Goal: Navigation & Orientation: Go to known website

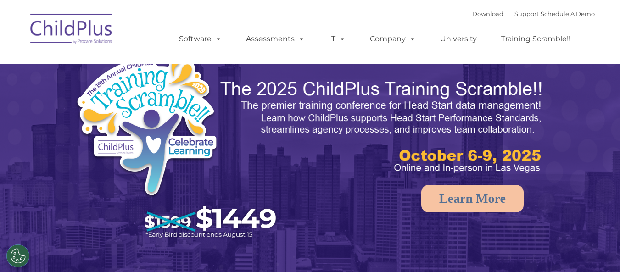
select select "MEDIUM"
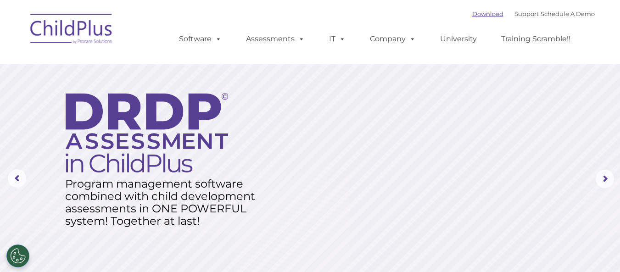
click at [472, 16] on link "Download" at bounding box center [487, 13] width 31 height 7
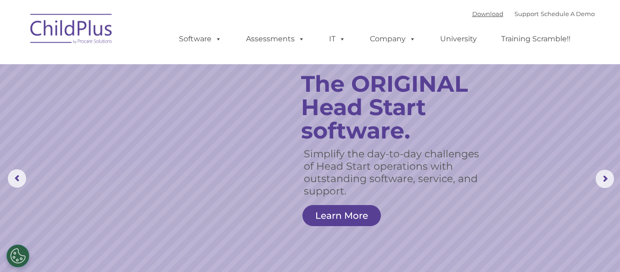
click at [33, 34] on img at bounding box center [72, 30] width 92 height 46
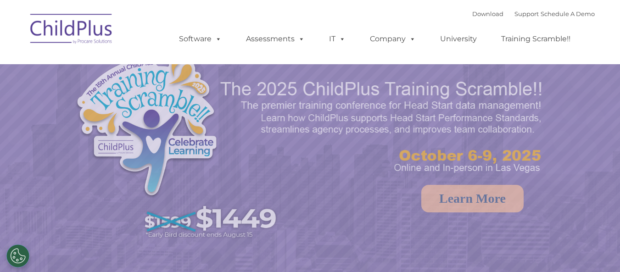
select select "MEDIUM"
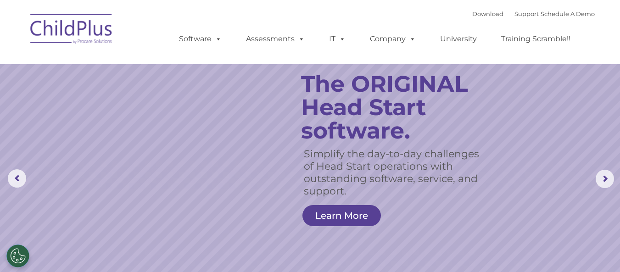
click at [34, 41] on img at bounding box center [72, 30] width 92 height 46
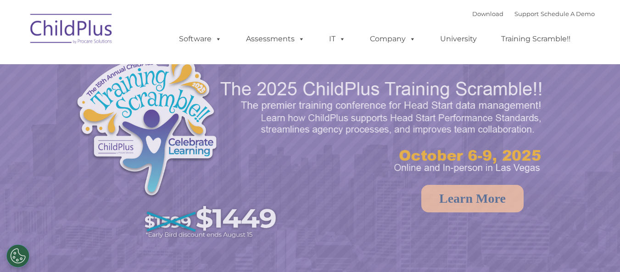
select select "MEDIUM"
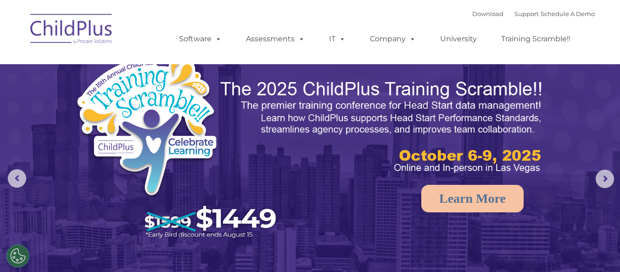
click at [34, 41] on img at bounding box center [72, 30] width 92 height 46
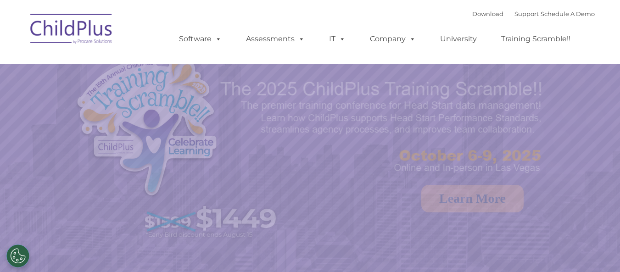
select select "MEDIUM"
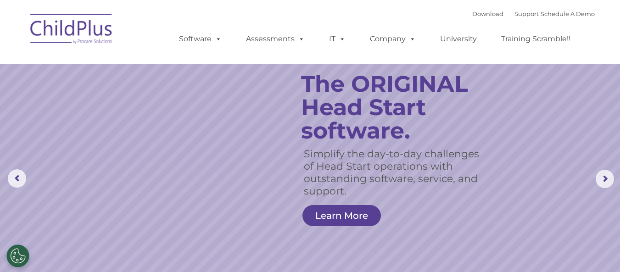
click at [34, 47] on img at bounding box center [72, 30] width 92 height 46
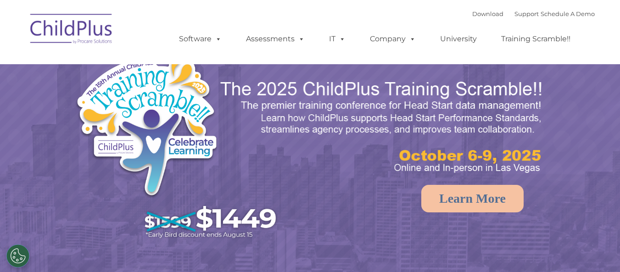
select select "MEDIUM"
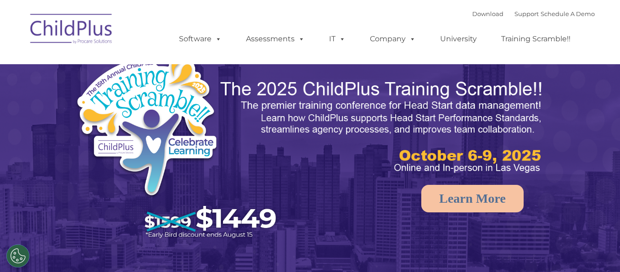
click at [34, 47] on img at bounding box center [72, 30] width 92 height 46
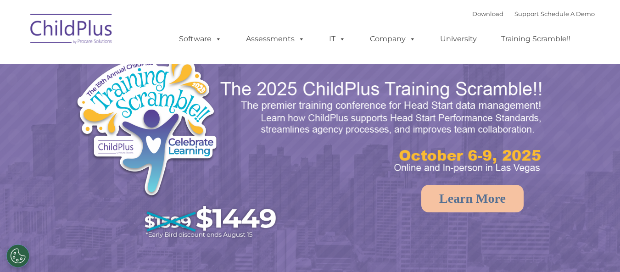
select select "MEDIUM"
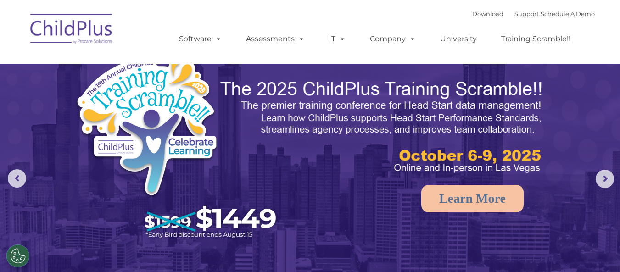
click at [34, 48] on img at bounding box center [72, 30] width 92 height 46
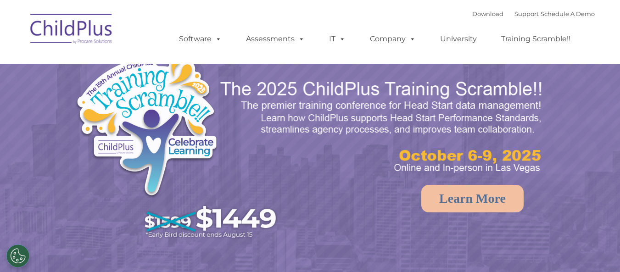
click at [35, 48] on img at bounding box center [72, 30] width 92 height 46
select select "MEDIUM"
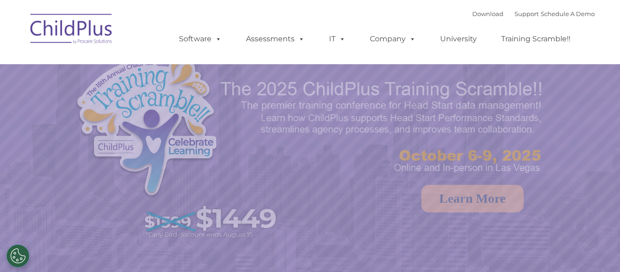
select select "MEDIUM"
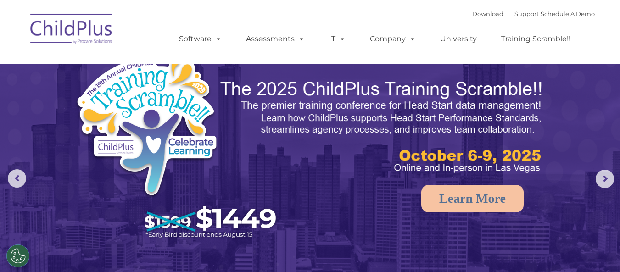
click at [35, 50] on img at bounding box center [72, 30] width 92 height 46
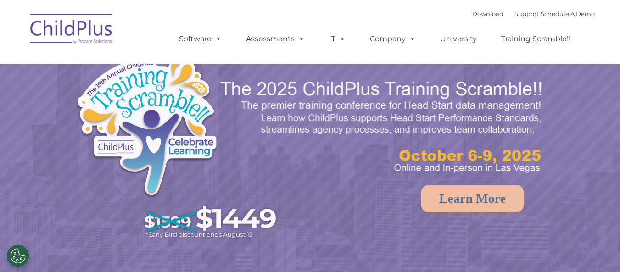
select select "MEDIUM"
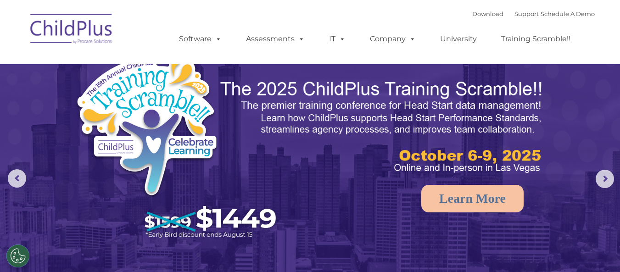
click at [35, 52] on img at bounding box center [72, 30] width 92 height 46
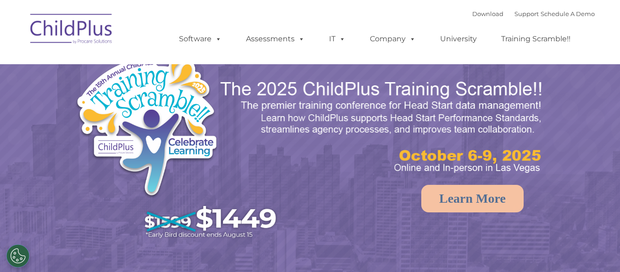
click at [35, 52] on img at bounding box center [72, 30] width 92 height 46
select select "MEDIUM"
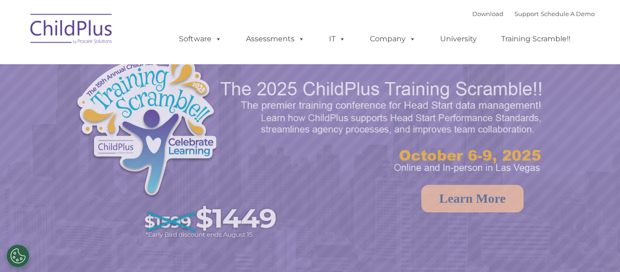
select select "MEDIUM"
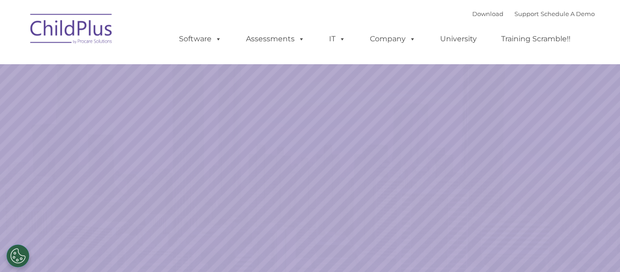
select select "MEDIUM"
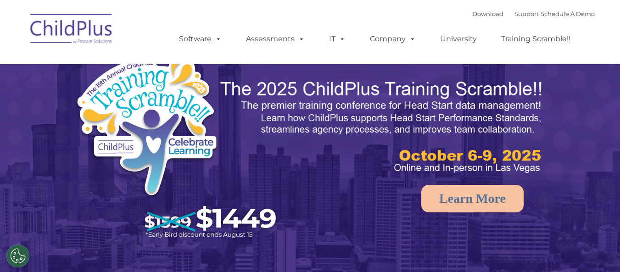
click at [35, 53] on div "Download Support | Schedule A Demo  MENU MENU Software ChildPlus: The original…" at bounding box center [310, 32] width 569 height 51
click at [36, 54] on div "Download Support | Schedule A Demo  MENU MENU Software ChildPlus: The original…" at bounding box center [310, 32] width 569 height 51
click at [36, 55] on div "Download Support | Schedule A Demo  MENU MENU Software ChildPlus: The original…" at bounding box center [310, 32] width 569 height 51
click at [35, 55] on div "Download Support | Schedule A Demo  MENU MENU Software ChildPlus: The original…" at bounding box center [310, 32] width 569 height 51
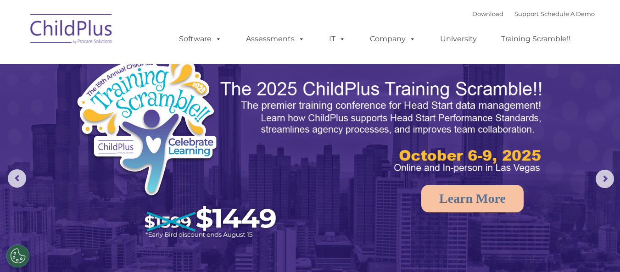
click at [35, 55] on div "Download Support | Schedule A Demo  MENU MENU Software ChildPlus: The original…" at bounding box center [310, 32] width 569 height 51
click at [35, 56] on div "Download Support | Schedule A Demo  MENU MENU Software ChildPlus: The original…" at bounding box center [310, 32] width 569 height 51
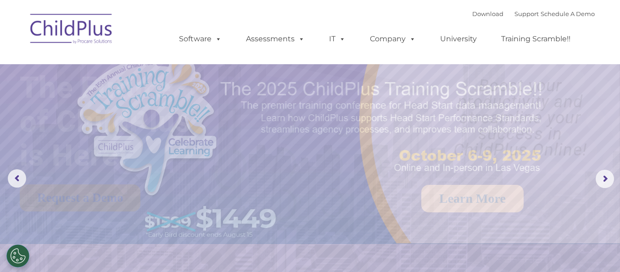
click at [36, 56] on div "Download Support | Schedule A Demo  MENU MENU Software ChildPlus: The original…" at bounding box center [310, 32] width 569 height 51
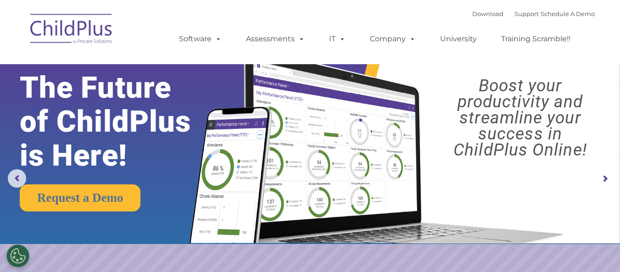
click at [36, 56] on div "Download Support | Schedule A Demo  MENU MENU Software ChildPlus: The original…" at bounding box center [310, 32] width 569 height 51
click at [35, 57] on div "Download Support | Schedule A Demo  MENU MENU Software ChildPlus: The original…" at bounding box center [310, 32] width 569 height 51
click at [36, 59] on nav "Download Support | Schedule A Demo  MENU MENU Software ChildPlus: The original…" at bounding box center [310, 32] width 620 height 64
click at [37, 60] on nav "Download Support | Schedule A Demo  MENU MENU Software ChildPlus: The original…" at bounding box center [310, 32] width 620 height 64
click at [36, 60] on nav "Download Support | Schedule A Demo  MENU MENU Software ChildPlus: The original…" at bounding box center [310, 32] width 620 height 64
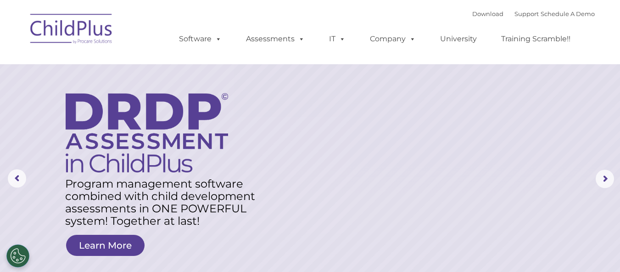
click at [36, 62] on nav "Download Support | Schedule A Demo  MENU MENU Software ChildPlus: The original…" at bounding box center [310, 32] width 620 height 64
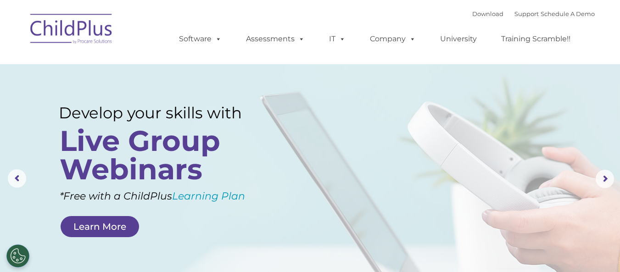
click at [35, 62] on nav "Download Support | Schedule A Demo  MENU MENU Software ChildPlus: The original…" at bounding box center [310, 32] width 620 height 64
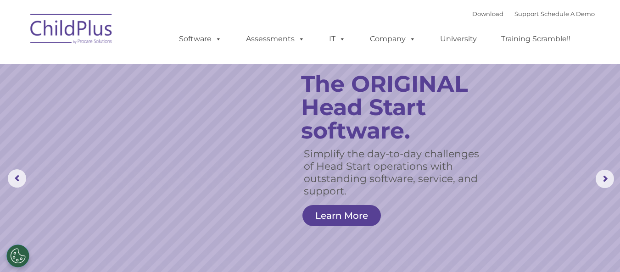
click at [35, 64] on nav "Download Support | Schedule A Demo  MENU MENU Software ChildPlus: The original…" at bounding box center [310, 32] width 620 height 64
click at [34, 67] on rs-slide "Simplify the day-to-day challenges of Head Start operations with outstanding so…" at bounding box center [310, 179] width 620 height 358
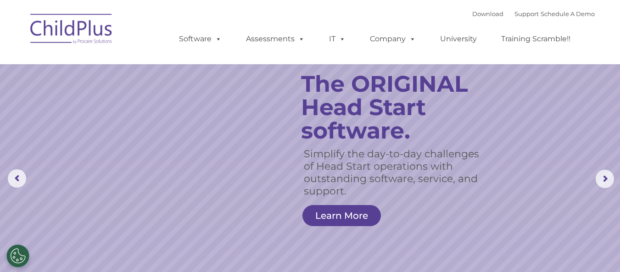
click at [35, 67] on rs-slide "Simplify the day-to-day challenges of Head Start operations with outstanding so…" at bounding box center [310, 179] width 620 height 358
click at [34, 67] on rs-slide "Simplify the day-to-day challenges of Head Start operations with outstanding so…" at bounding box center [310, 179] width 620 height 358
click at [34, 68] on rs-slide "Simplify the day-to-day challenges of Head Start operations with outstanding so…" at bounding box center [310, 179] width 620 height 358
click at [34, 69] on rs-slide "Simplify the day-to-day challenges of Head Start operations with outstanding so…" at bounding box center [310, 179] width 620 height 358
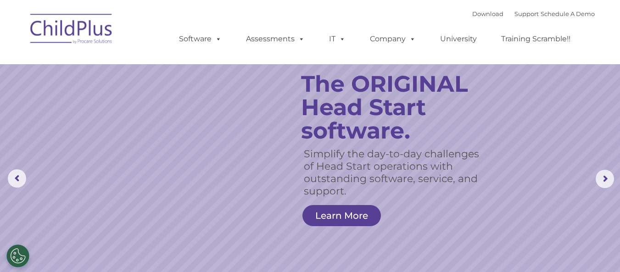
click at [34, 69] on rs-slide "Simplify the day-to-day challenges of Head Start operations with outstanding so…" at bounding box center [310, 179] width 620 height 358
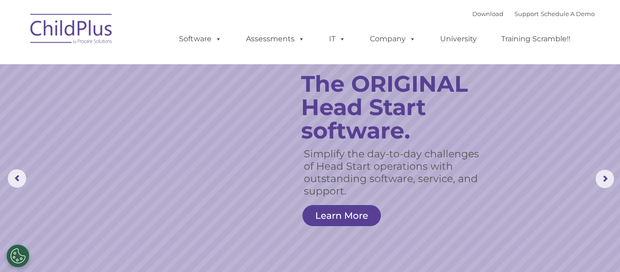
click at [34, 69] on rs-slide "Simplify the day-to-day challenges of Head Start operations with outstanding so…" at bounding box center [310, 179] width 620 height 358
click at [34, 70] on rs-slide "Simplify the day-to-day challenges of Head Start operations with outstanding so…" at bounding box center [310, 179] width 620 height 358
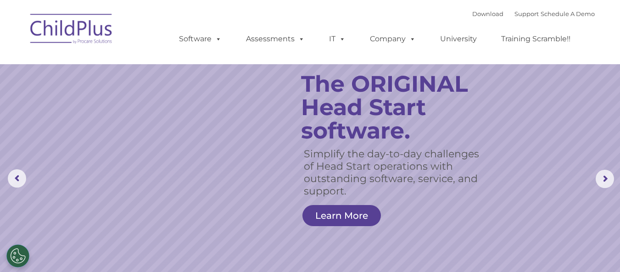
click at [34, 71] on rs-slide "Simplify the day-to-day challenges of Head Start operations with outstanding so…" at bounding box center [310, 179] width 620 height 358
click at [34, 72] on rs-slide "Simplify the day-to-day challenges of Head Start operations with outstanding so…" at bounding box center [310, 179] width 620 height 358
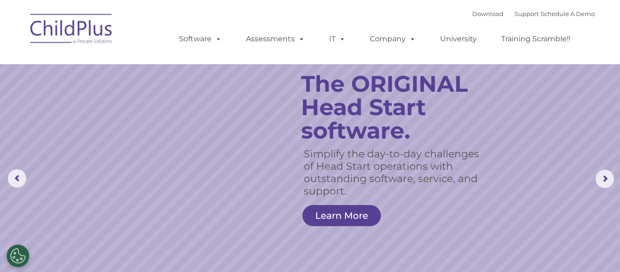
click at [34, 73] on rs-slide "Simplify the day-to-day challenges of Head Start operations with outstanding so…" at bounding box center [310, 179] width 620 height 358
click at [33, 75] on rs-slide "Simplify the day-to-day challenges of Head Start operations with outstanding so…" at bounding box center [310, 179] width 620 height 358
click at [33, 76] on rs-slide "Simplify the day-to-day challenges of Head Start operations with outstanding so…" at bounding box center [310, 179] width 620 height 358
click at [34, 76] on rs-slide "Simplify the day-to-day challenges of Head Start operations with outstanding so…" at bounding box center [310, 179] width 620 height 358
click at [33, 78] on rs-slide "Simplify the day-to-day challenges of Head Start operations with outstanding so…" at bounding box center [310, 179] width 620 height 358
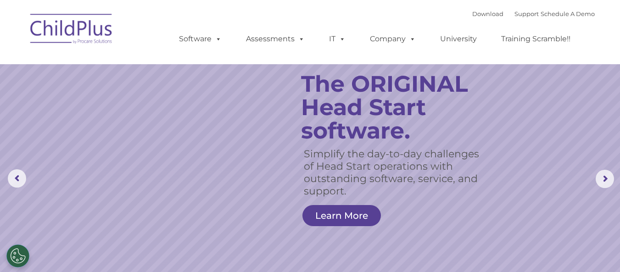
click at [33, 78] on rs-slide "Simplify the day-to-day challenges of Head Start operations with outstanding so…" at bounding box center [310, 179] width 620 height 358
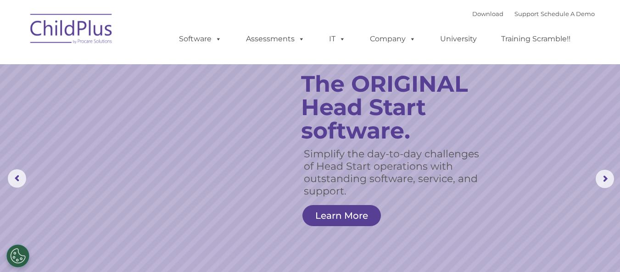
click at [33, 78] on rs-slide "Simplify the day-to-day challenges of Head Start operations with outstanding so…" at bounding box center [310, 179] width 620 height 358
click at [33, 79] on rs-slide "Simplify the day-to-day challenges of Head Start operations with outstanding so…" at bounding box center [310, 179] width 620 height 358
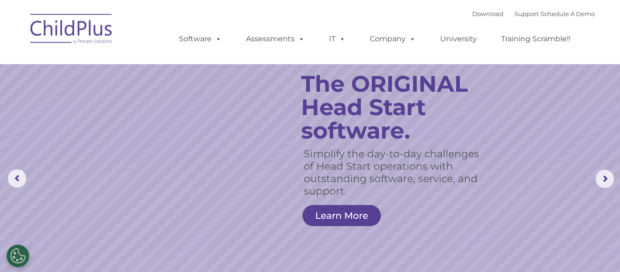
click at [33, 80] on rs-slide "Simplify the day-to-day challenges of Head Start operations with outstanding so…" at bounding box center [310, 179] width 620 height 358
click at [33, 81] on rs-slide "Simplify the day-to-day challenges of Head Start operations with outstanding so…" at bounding box center [310, 179] width 620 height 358
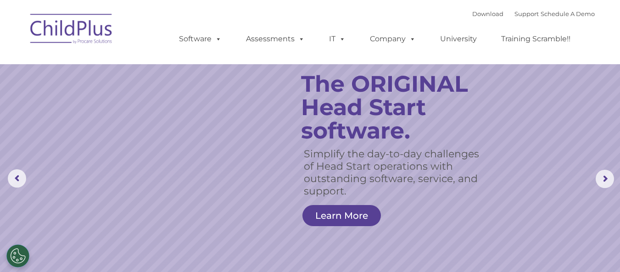
click at [33, 81] on rs-slide "Simplify the day-to-day challenges of Head Start operations with outstanding so…" at bounding box center [310, 179] width 620 height 358
click at [33, 82] on rs-slide "Simplify the day-to-day challenges of Head Start operations with outstanding so…" at bounding box center [310, 179] width 620 height 358
click at [33, 84] on rs-slide "Simplify the day-to-day challenges of Head Start operations with outstanding so…" at bounding box center [310, 179] width 620 height 358
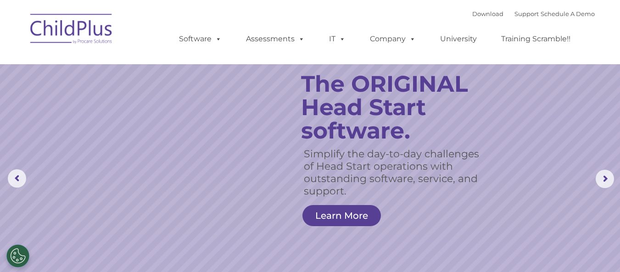
click at [32, 85] on rs-slide "Simplify the day-to-day challenges of Head Start operations with outstanding so…" at bounding box center [310, 179] width 620 height 358
click at [32, 86] on rs-slide "Simplify the day-to-day challenges of Head Start operations with outstanding so…" at bounding box center [310, 179] width 620 height 358
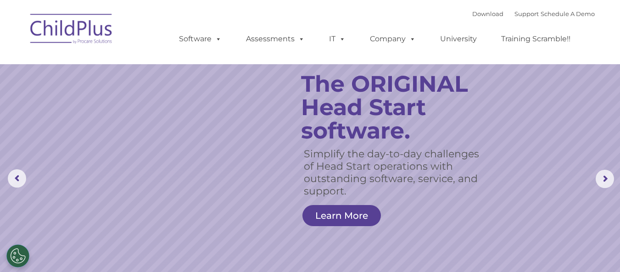
click at [32, 86] on rs-slide "Simplify the day-to-day challenges of Head Start operations with outstanding so…" at bounding box center [310, 179] width 620 height 358
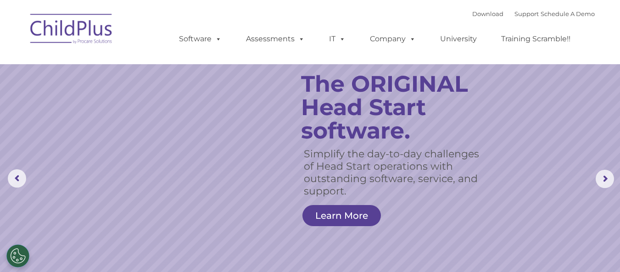
click at [32, 86] on rs-slide "Simplify the day-to-day challenges of Head Start operations with outstanding so…" at bounding box center [310, 179] width 620 height 358
click at [32, 87] on rs-slide "Simplify the day-to-day challenges of Head Start operations with outstanding so…" at bounding box center [310, 179] width 620 height 358
click at [32, 88] on rs-slide "Simplify the day-to-day challenges of Head Start operations with outstanding so…" at bounding box center [310, 179] width 620 height 358
click at [32, 89] on rs-slide "Simplify the day-to-day challenges of Head Start operations with outstanding so…" at bounding box center [310, 179] width 620 height 358
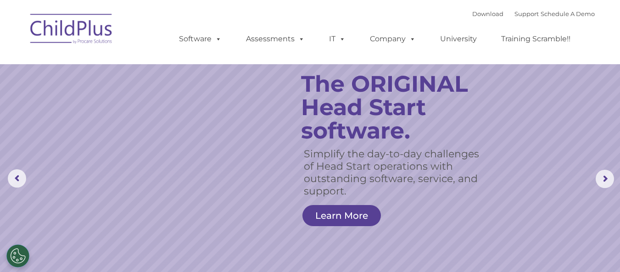
click at [32, 95] on rs-slide "Simplify the day-to-day challenges of Head Start operations with outstanding so…" at bounding box center [310, 179] width 620 height 358
click at [32, 96] on rs-slide "Simplify the day-to-day challenges of Head Start operations with outstanding so…" at bounding box center [310, 179] width 620 height 358
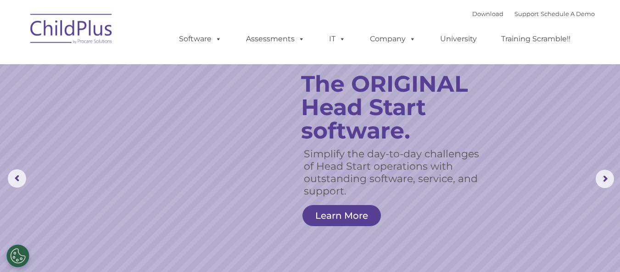
click at [32, 96] on rs-slide "Simplify the day-to-day challenges of Head Start operations with outstanding so…" at bounding box center [310, 179] width 620 height 358
click at [32, 97] on rs-slide "Simplify the day-to-day challenges of Head Start operations with outstanding so…" at bounding box center [310, 179] width 620 height 358
click at [32, 98] on rs-slide "Simplify the day-to-day challenges of Head Start operations with outstanding so…" at bounding box center [310, 179] width 620 height 358
click at [32, 97] on rs-slide "Simplify the day-to-day challenges of Head Start operations with outstanding so…" at bounding box center [310, 179] width 620 height 358
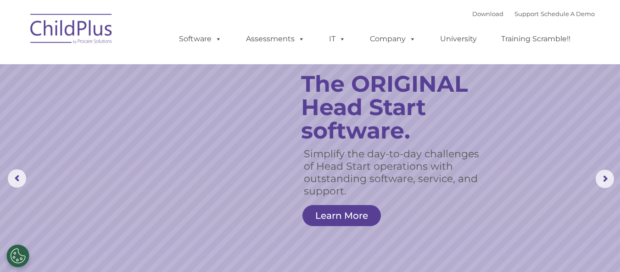
click at [32, 97] on rs-slide "Simplify the day-to-day challenges of Head Start operations with outstanding so…" at bounding box center [310, 179] width 620 height 358
click at [32, 98] on rs-slide "Simplify the day-to-day challenges of Head Start operations with outstanding so…" at bounding box center [310, 179] width 620 height 358
click at [32, 99] on rs-slide "Simplify the day-to-day challenges of Head Start operations with outstanding so…" at bounding box center [310, 179] width 620 height 358
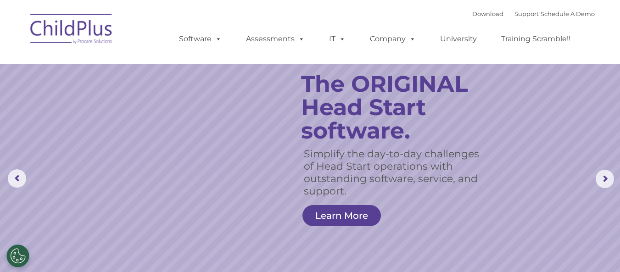
click at [32, 99] on rs-slide "Simplify the day-to-day challenges of Head Start operations with outstanding so…" at bounding box center [310, 179] width 620 height 358
click at [32, 100] on rs-slide "Simplify the day-to-day challenges of Head Start operations with outstanding so…" at bounding box center [310, 179] width 620 height 358
click at [32, 101] on rs-slide "Simplify the day-to-day challenges of Head Start operations with outstanding so…" at bounding box center [310, 179] width 620 height 358
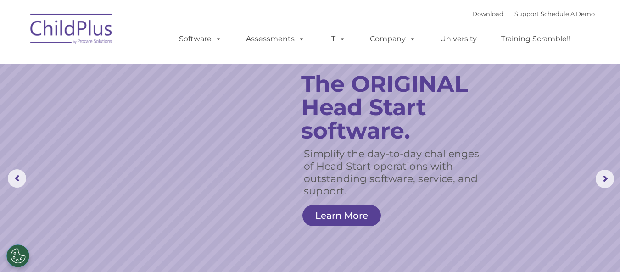
click at [32, 101] on rs-slide "Simplify the day-to-day challenges of Head Start operations with outstanding so…" at bounding box center [310, 179] width 620 height 358
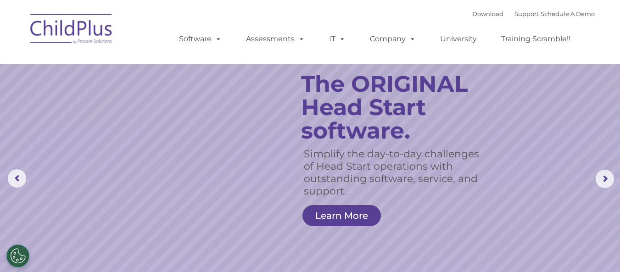
click at [32, 101] on rs-slide "Simplify the day-to-day challenges of Head Start operations with outstanding so…" at bounding box center [310, 179] width 620 height 358
click at [33, 102] on rs-slide "Simplify the day-to-day challenges of Head Start operations with outstanding so…" at bounding box center [310, 179] width 620 height 358
click at [32, 102] on rs-slide "Simplify the day-to-day challenges of Head Start operations with outstanding so…" at bounding box center [310, 179] width 620 height 358
click at [33, 103] on rs-slide "Simplify the day-to-day challenges of Head Start operations with outstanding so…" at bounding box center [310, 179] width 620 height 358
click at [32, 103] on rs-slide "Simplify the day-to-day challenges of Head Start operations with outstanding so…" at bounding box center [310, 179] width 620 height 358
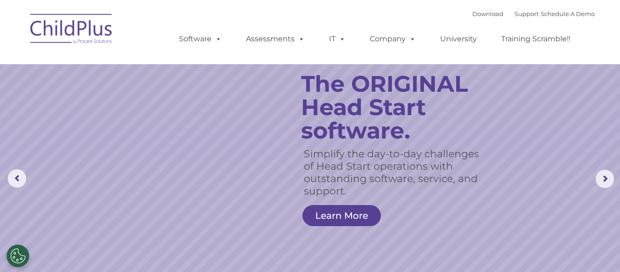
click at [33, 105] on rs-slide "Simplify the day-to-day challenges of Head Start operations with outstanding so…" at bounding box center [310, 179] width 620 height 358
click at [34, 105] on rs-slide "Simplify the day-to-day challenges of Head Start operations with outstanding so…" at bounding box center [310, 179] width 620 height 358
click at [33, 105] on rs-slide "Simplify the day-to-day challenges of Head Start operations with outstanding so…" at bounding box center [310, 179] width 620 height 358
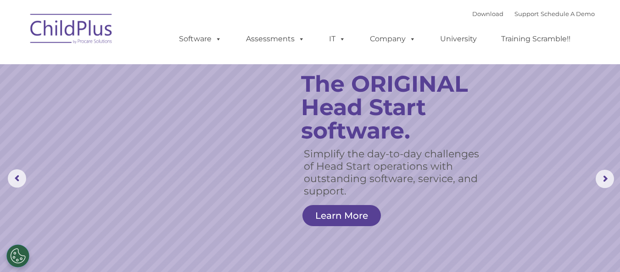
click at [33, 106] on rs-slide "Simplify the day-to-day challenges of Head Start operations with outstanding so…" at bounding box center [310, 179] width 620 height 358
click at [34, 107] on rs-slide "Simplify the day-to-day challenges of Head Start operations with outstanding so…" at bounding box center [310, 179] width 620 height 358
click at [63, 201] on rs-slide "Simplify the day-to-day challenges of Head Start operations with outstanding so…" at bounding box center [310, 179] width 620 height 358
click at [63, 207] on rs-slide "Simplify the day-to-day challenges of Head Start operations with outstanding so…" at bounding box center [310, 179] width 620 height 358
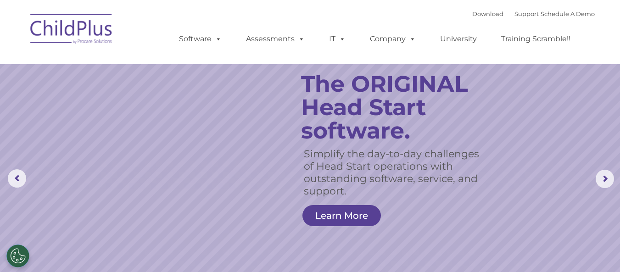
click at [63, 207] on rs-slide "Simplify the day-to-day challenges of Head Start operations with outstanding so…" at bounding box center [310, 179] width 620 height 358
click at [63, 208] on rs-slide "Simplify the day-to-day challenges of Head Start operations with outstanding so…" at bounding box center [310, 179] width 620 height 358
click at [63, 209] on rs-slide "Simplify the day-to-day challenges of Head Start operations with outstanding so…" at bounding box center [310, 179] width 620 height 358
